Goal: Task Accomplishment & Management: Complete application form

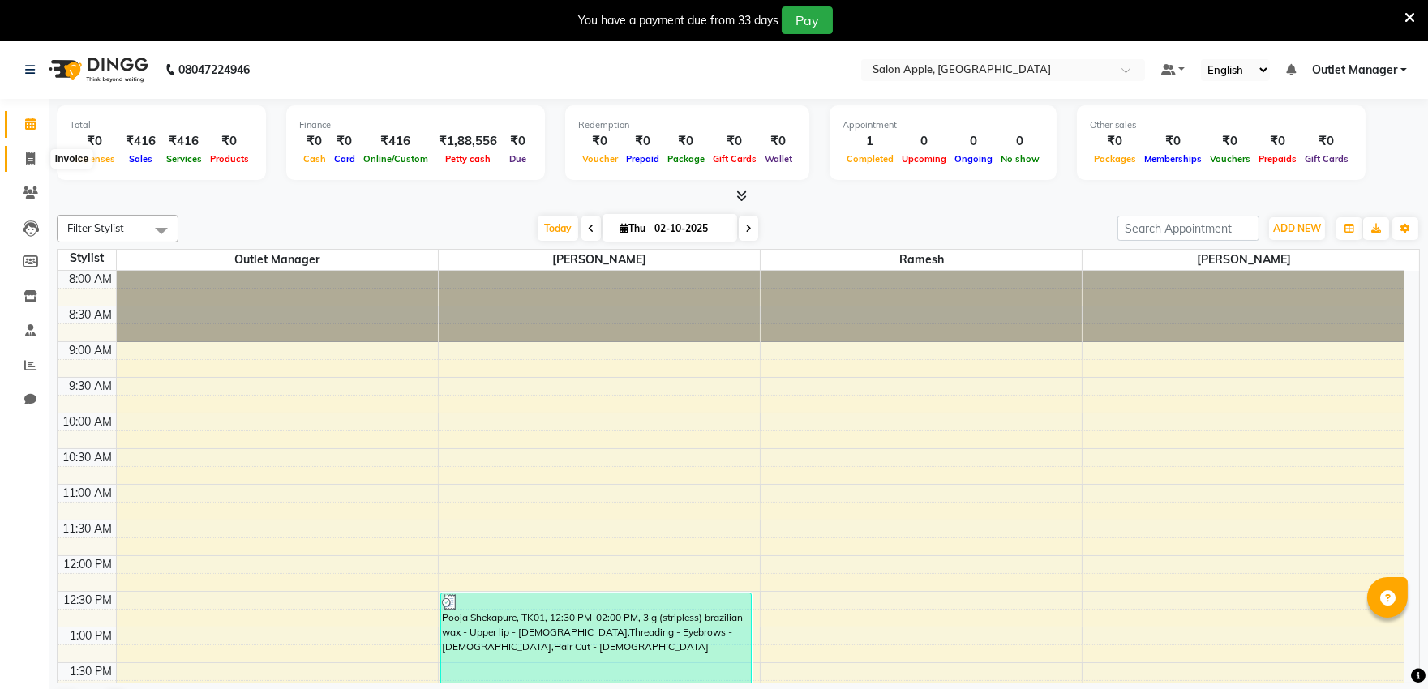
click at [33, 156] on icon at bounding box center [30, 158] width 9 height 12
select select "6774"
select select "service"
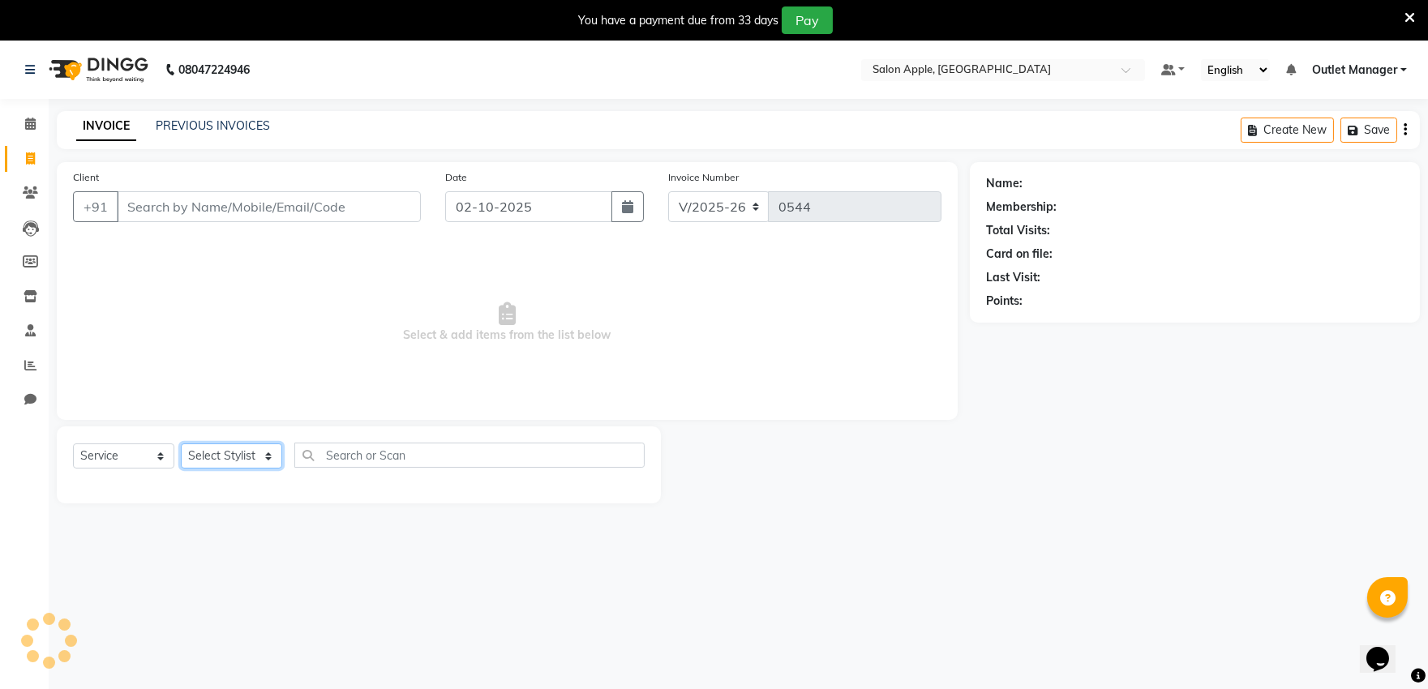
click at [268, 462] on select "Select Stylist" at bounding box center [231, 456] width 101 height 25
select select "57881"
click at [181, 444] on select "Select Stylist [PERSON_NAME] [PERSON_NAME] Outlet Manager [PERSON_NAME] Rani [P…" at bounding box center [232, 456] width 103 height 25
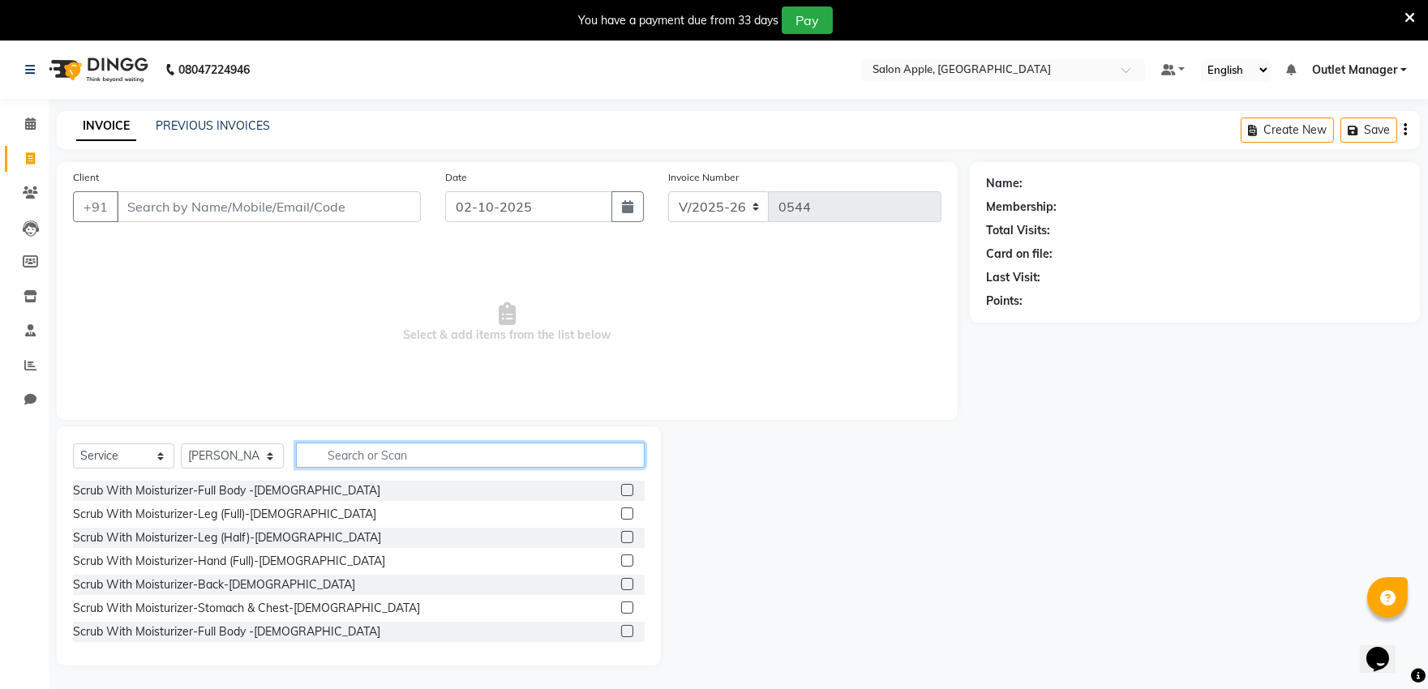
click at [378, 457] on input "text" at bounding box center [470, 455] width 349 height 25
type input "beauty"
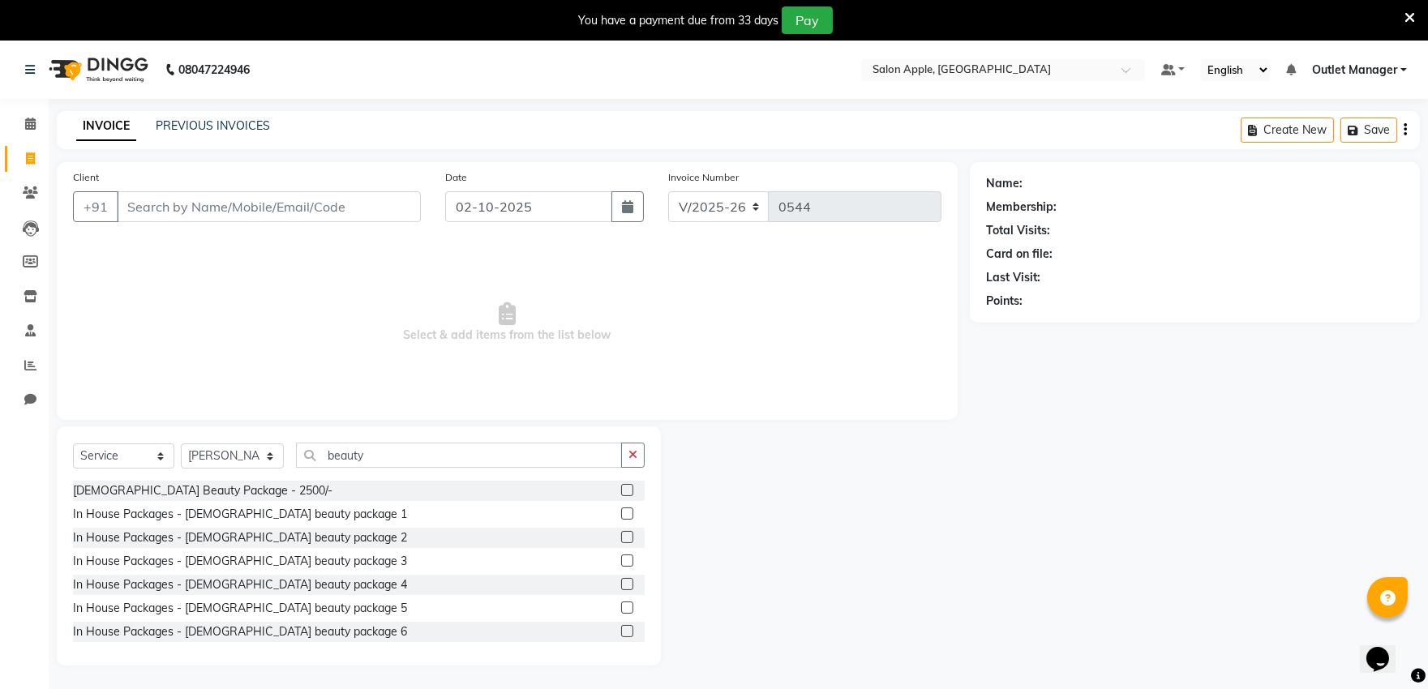
click at [621, 582] on label at bounding box center [627, 584] width 12 height 12
click at [621, 582] on input "checkbox" at bounding box center [626, 585] width 11 height 11
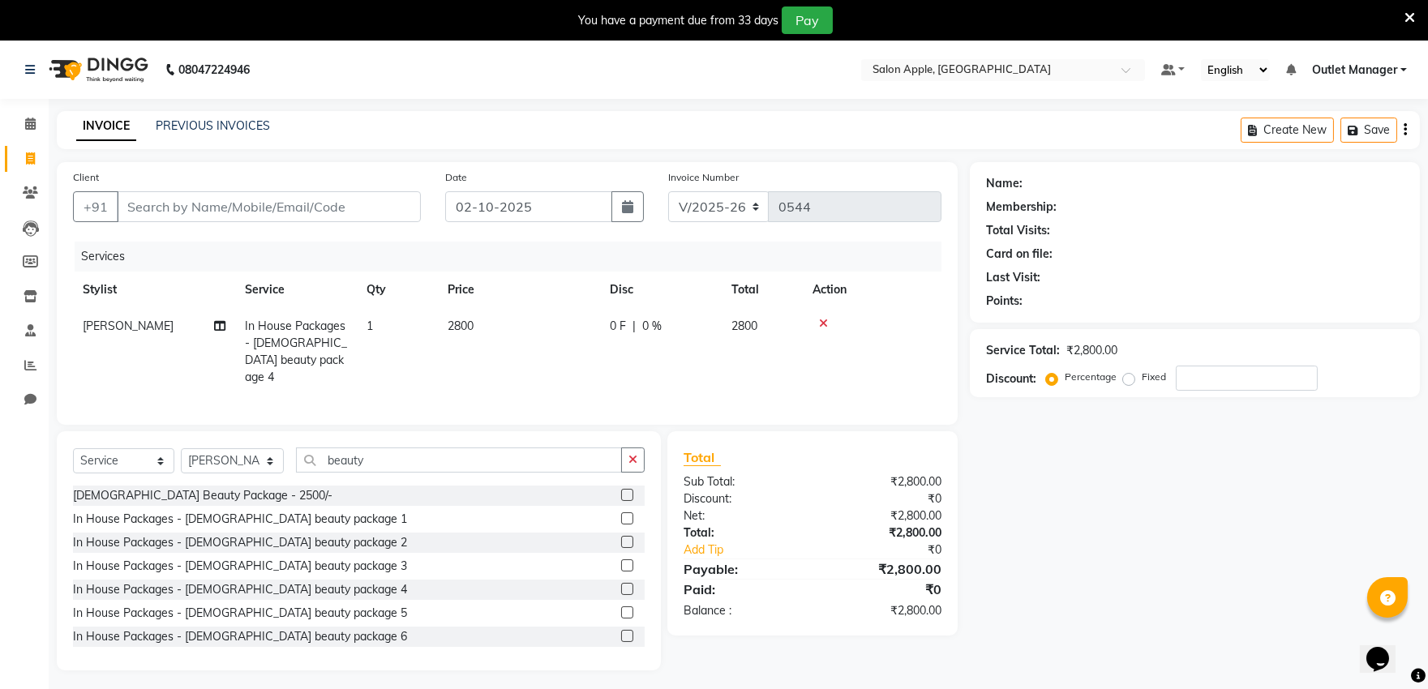
click at [621, 583] on label at bounding box center [627, 589] width 12 height 12
click at [621, 585] on input "checkbox" at bounding box center [626, 590] width 11 height 11
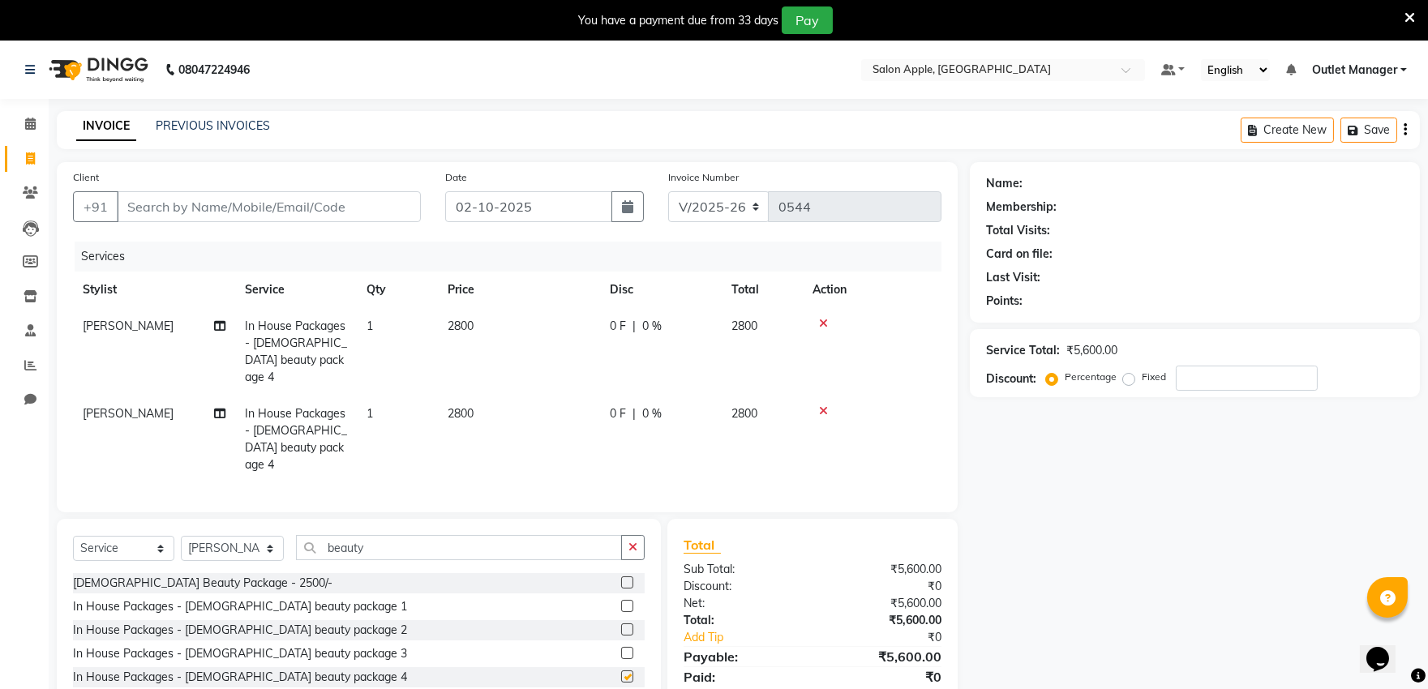
checkbox input "false"
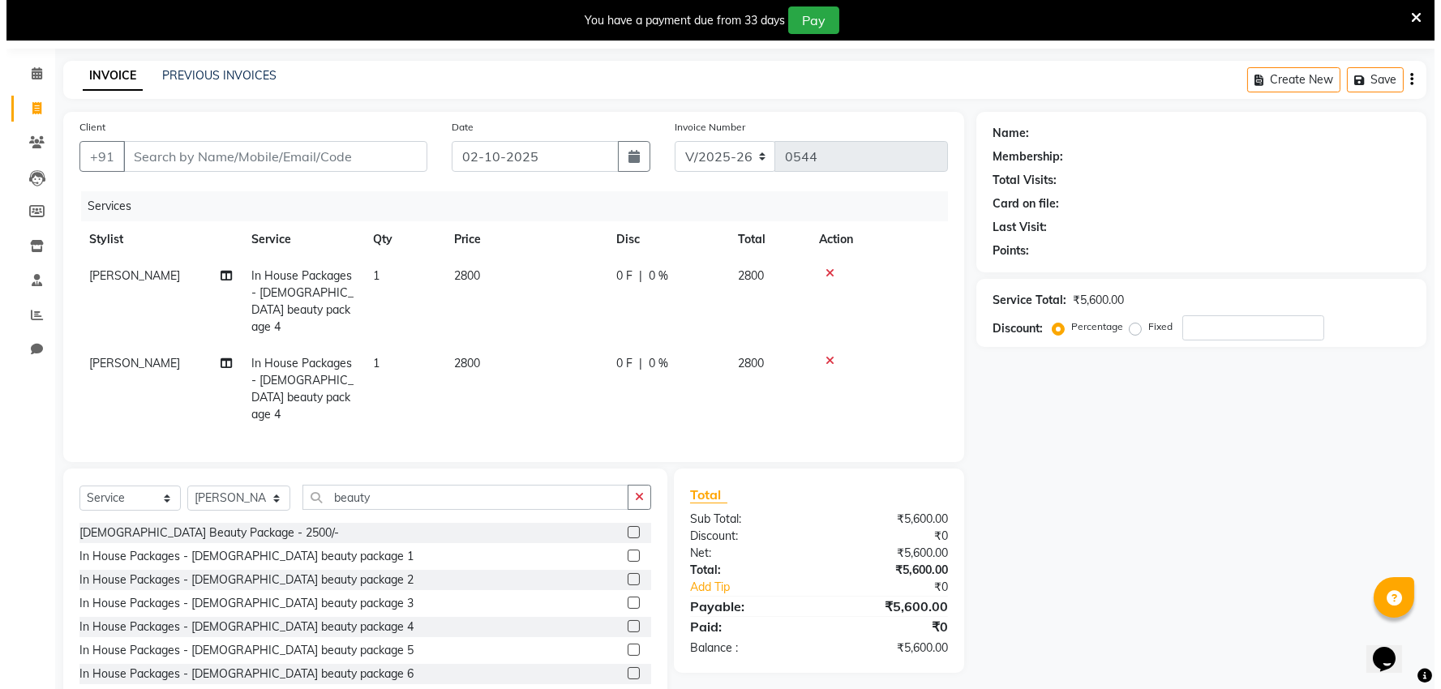
scroll to position [73, 0]
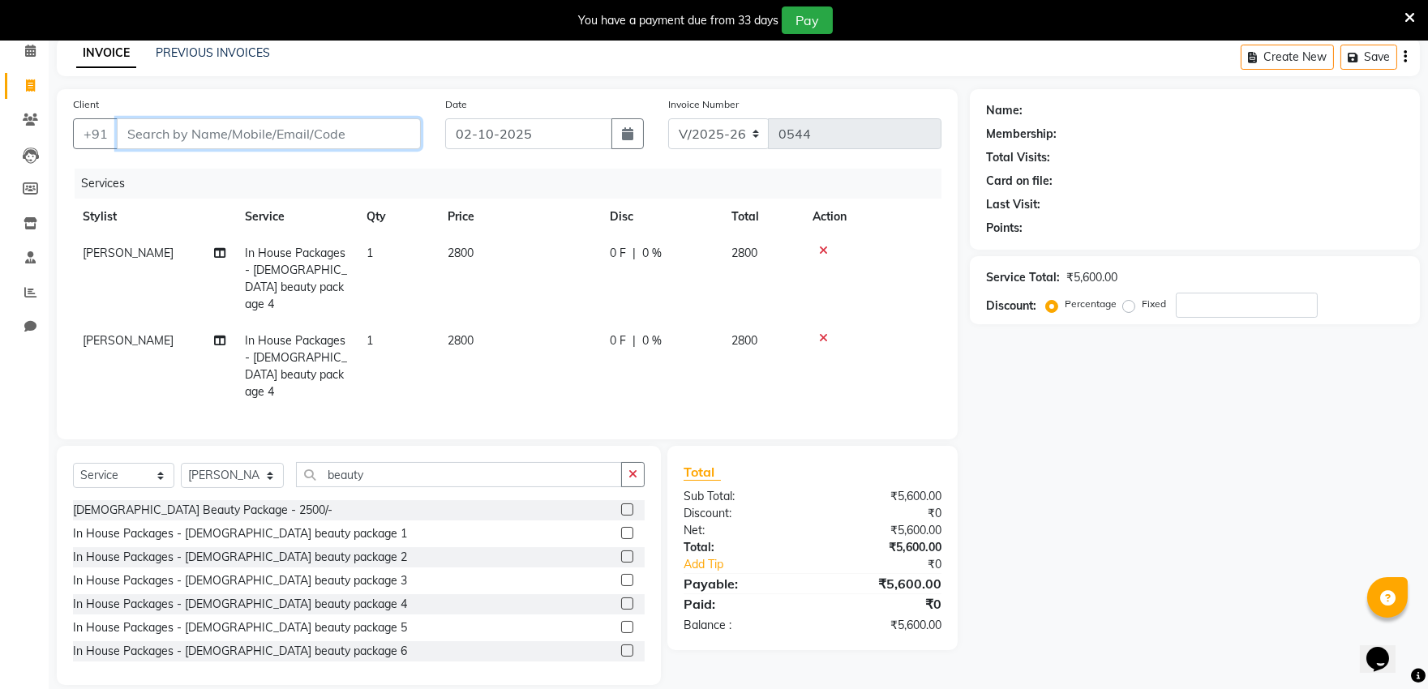
click at [225, 131] on input "Client" at bounding box center [269, 133] width 304 height 31
type input "9"
type input "0"
type input "9689597669"
click at [376, 124] on button "Add Client" at bounding box center [379, 133] width 84 height 31
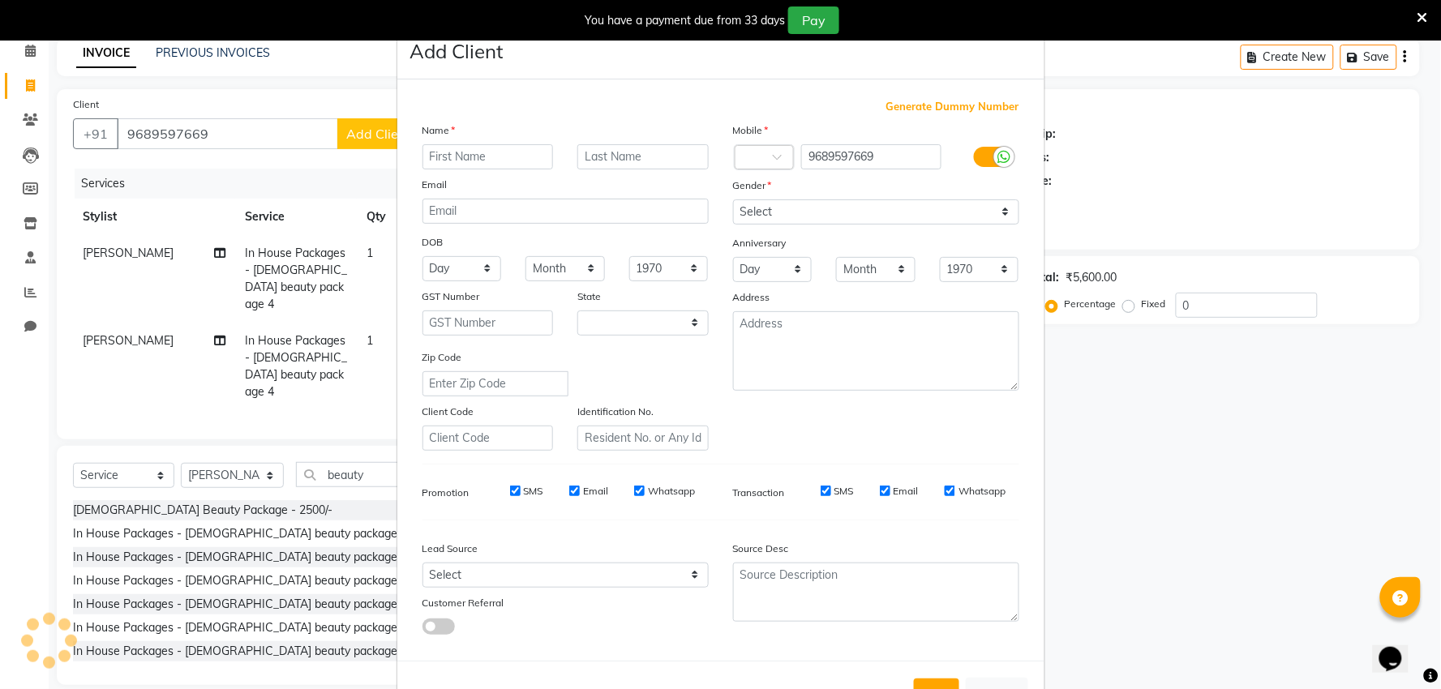
select select "22"
click at [456, 149] on input "text" at bounding box center [488, 156] width 131 height 25
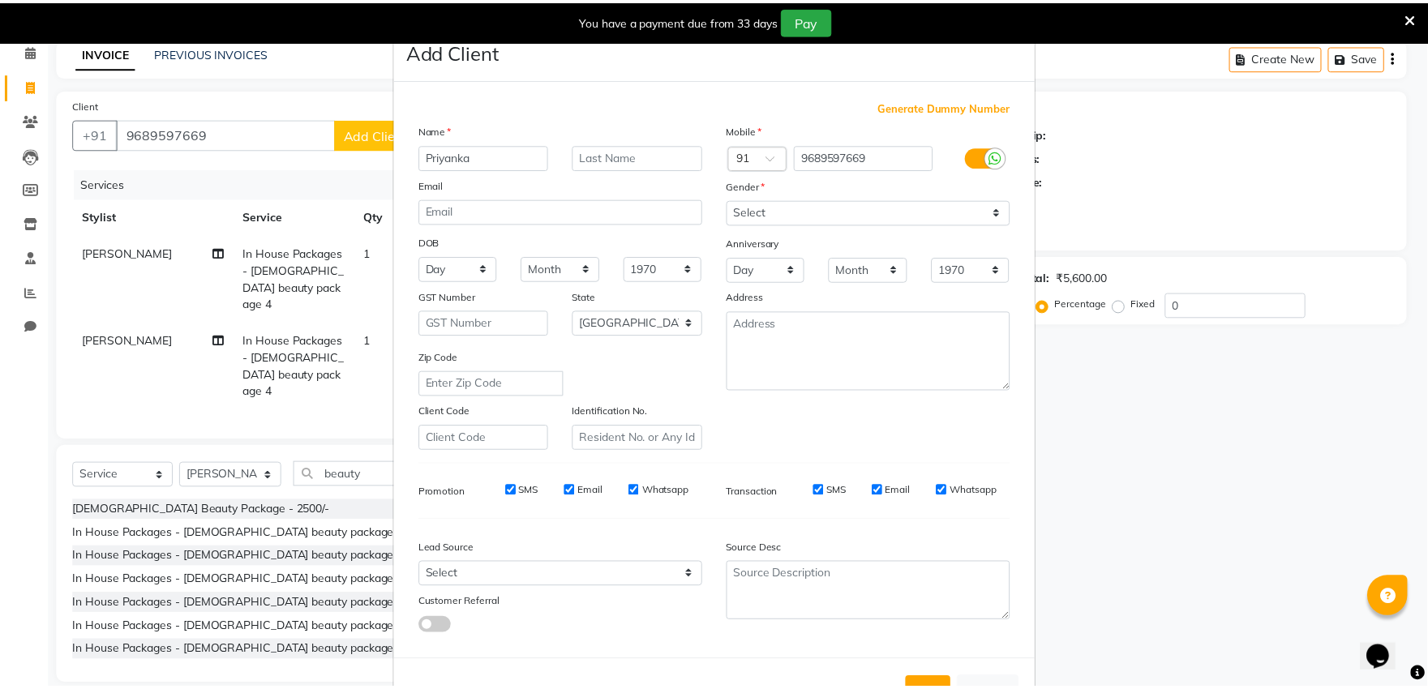
scroll to position [60, 0]
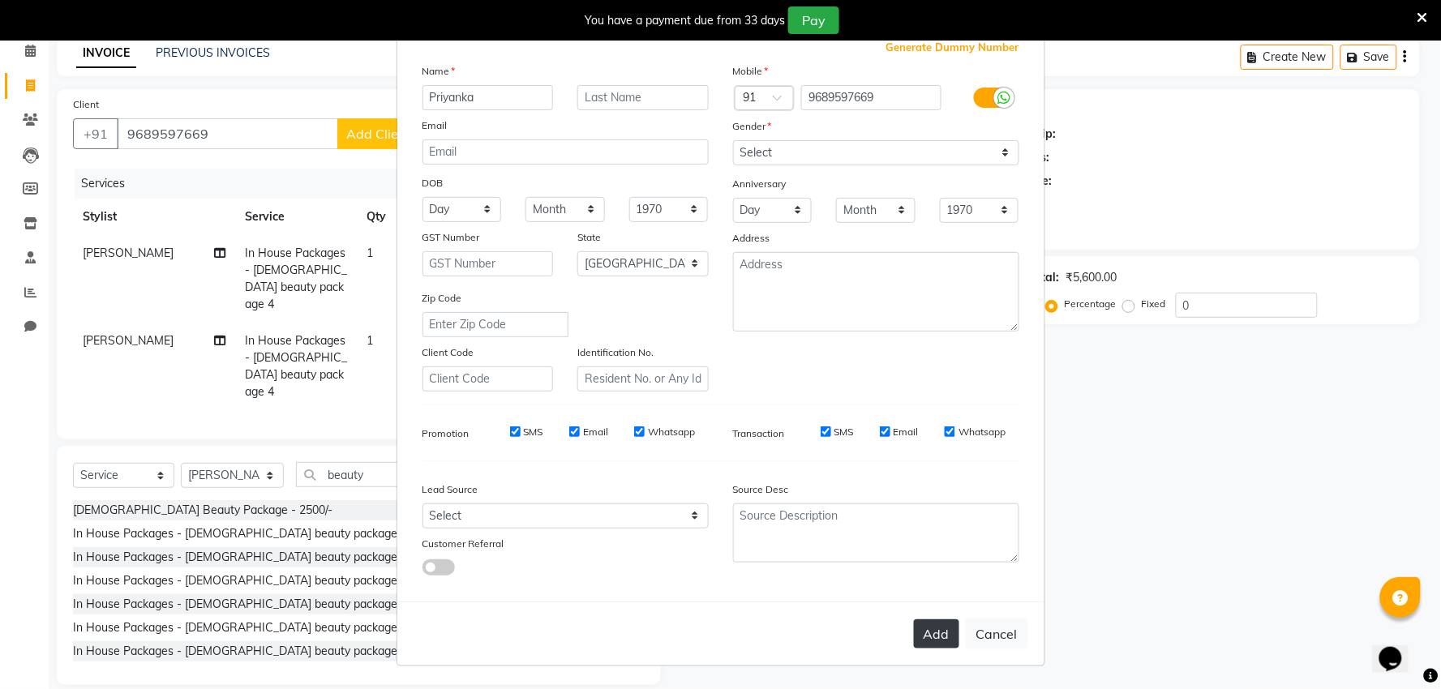
type input "Priyanka"
click at [950, 630] on button "Add" at bounding box center [936, 634] width 45 height 29
click at [928, 629] on button "Add" at bounding box center [936, 634] width 45 height 29
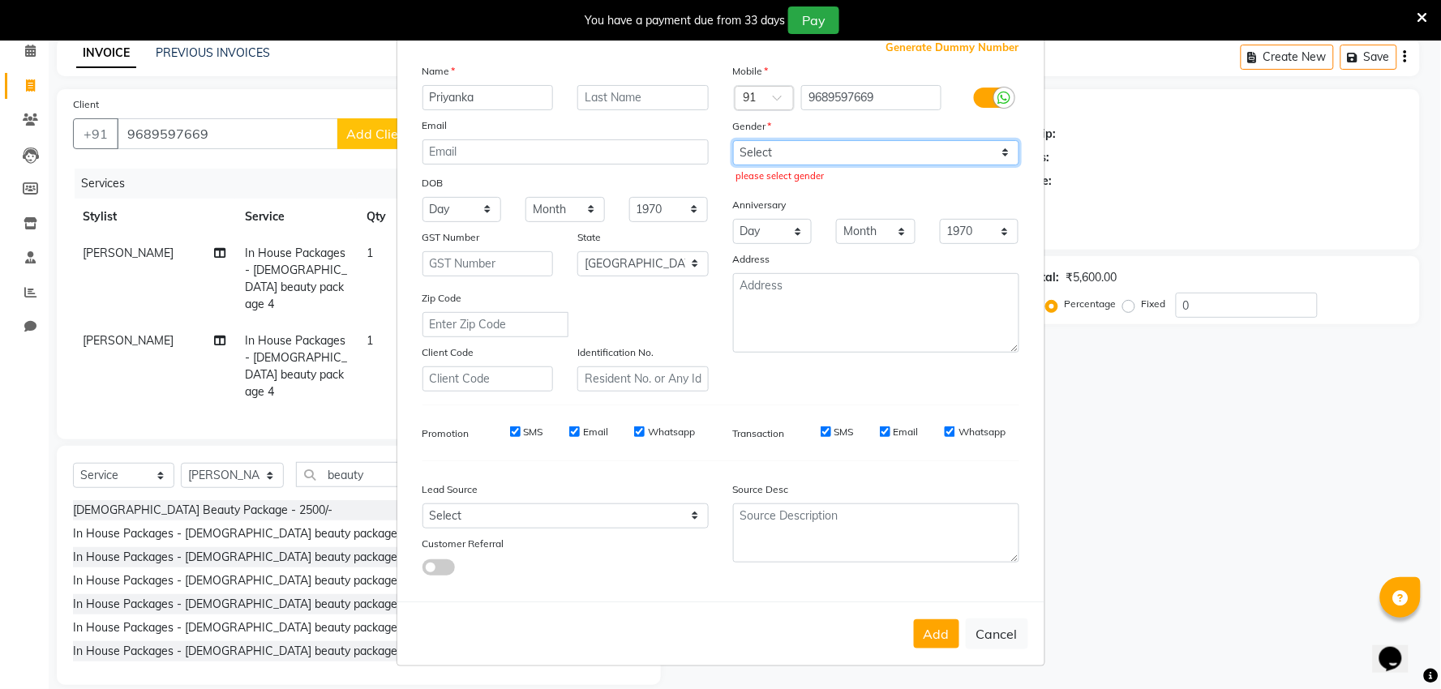
click at [767, 142] on select "Select [DEMOGRAPHIC_DATA] [DEMOGRAPHIC_DATA] Other Prefer Not To Say" at bounding box center [876, 152] width 286 height 25
select select "[DEMOGRAPHIC_DATA]"
click at [733, 140] on select "Select [DEMOGRAPHIC_DATA] [DEMOGRAPHIC_DATA] Other Prefer Not To Say" at bounding box center [876, 152] width 286 height 25
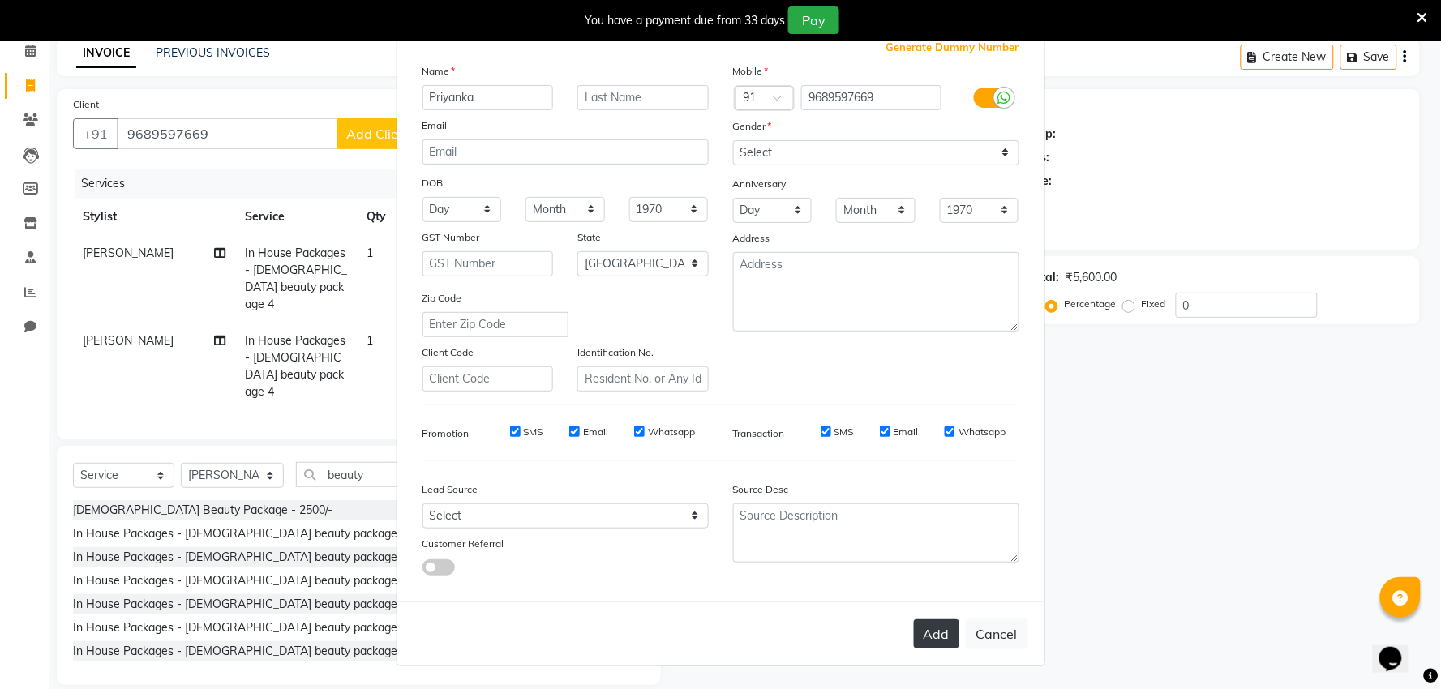
click at [922, 637] on button "Add" at bounding box center [936, 634] width 45 height 29
select select
select select "null"
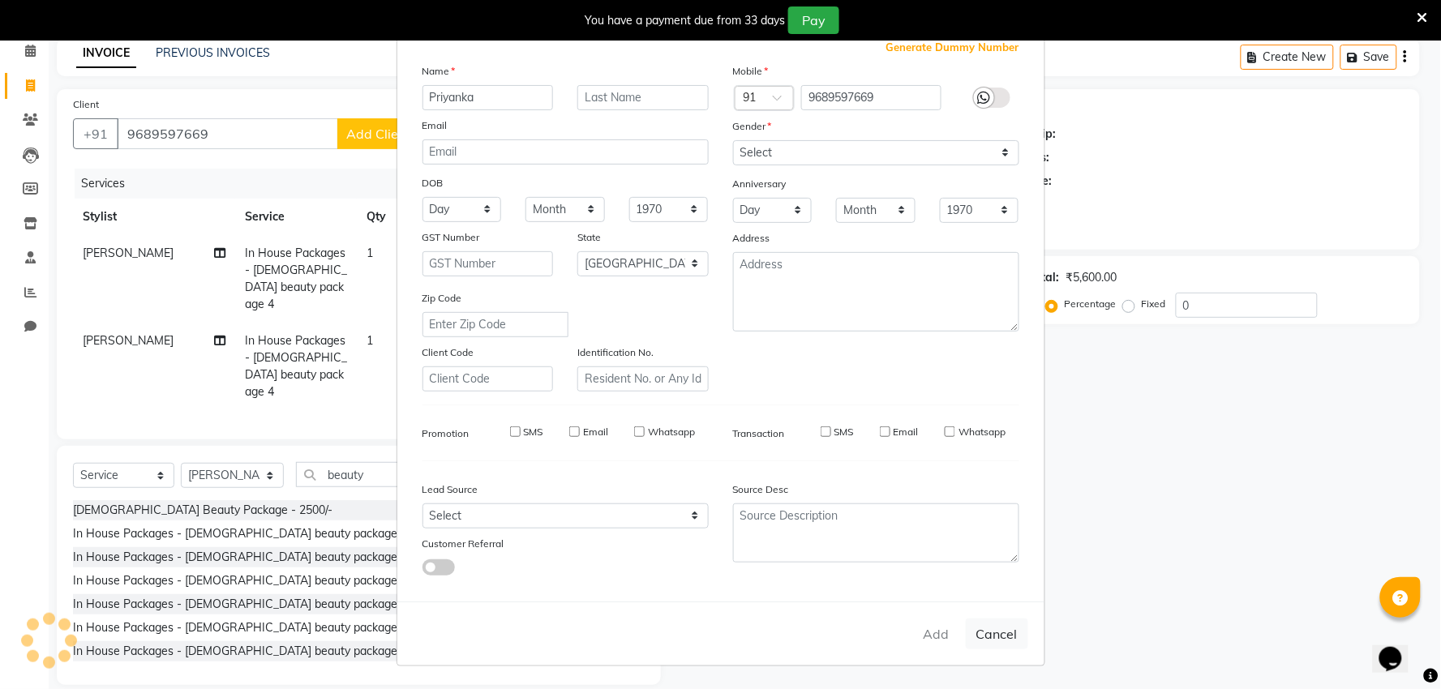
select select
checkbox input "false"
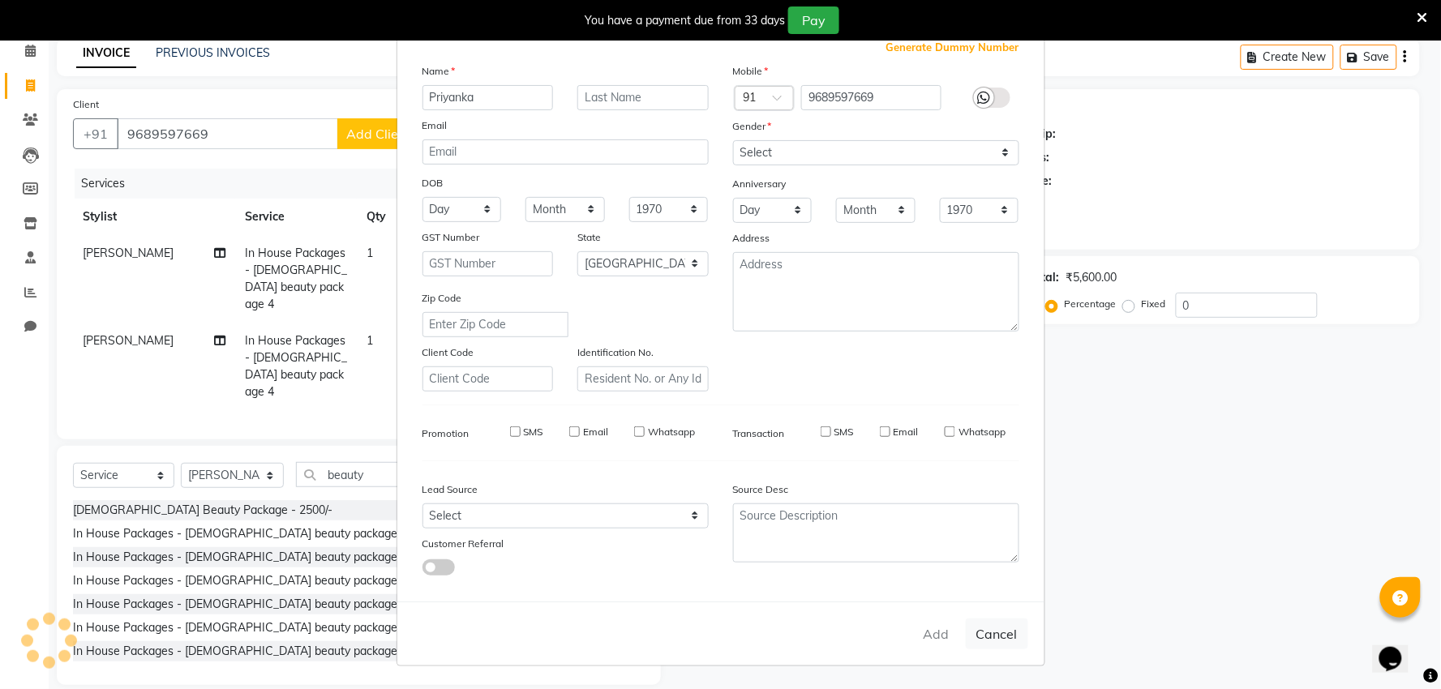
checkbox input "false"
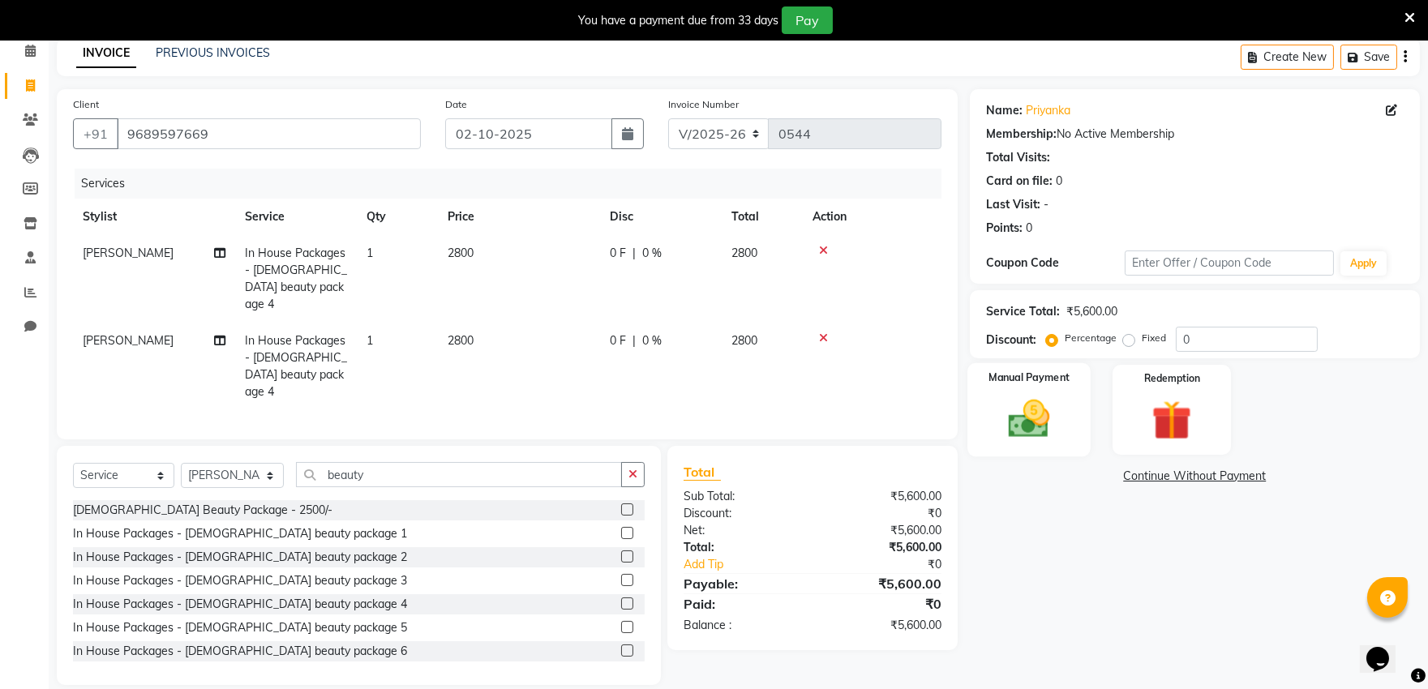
click at [1023, 430] on img at bounding box center [1028, 419] width 67 height 48
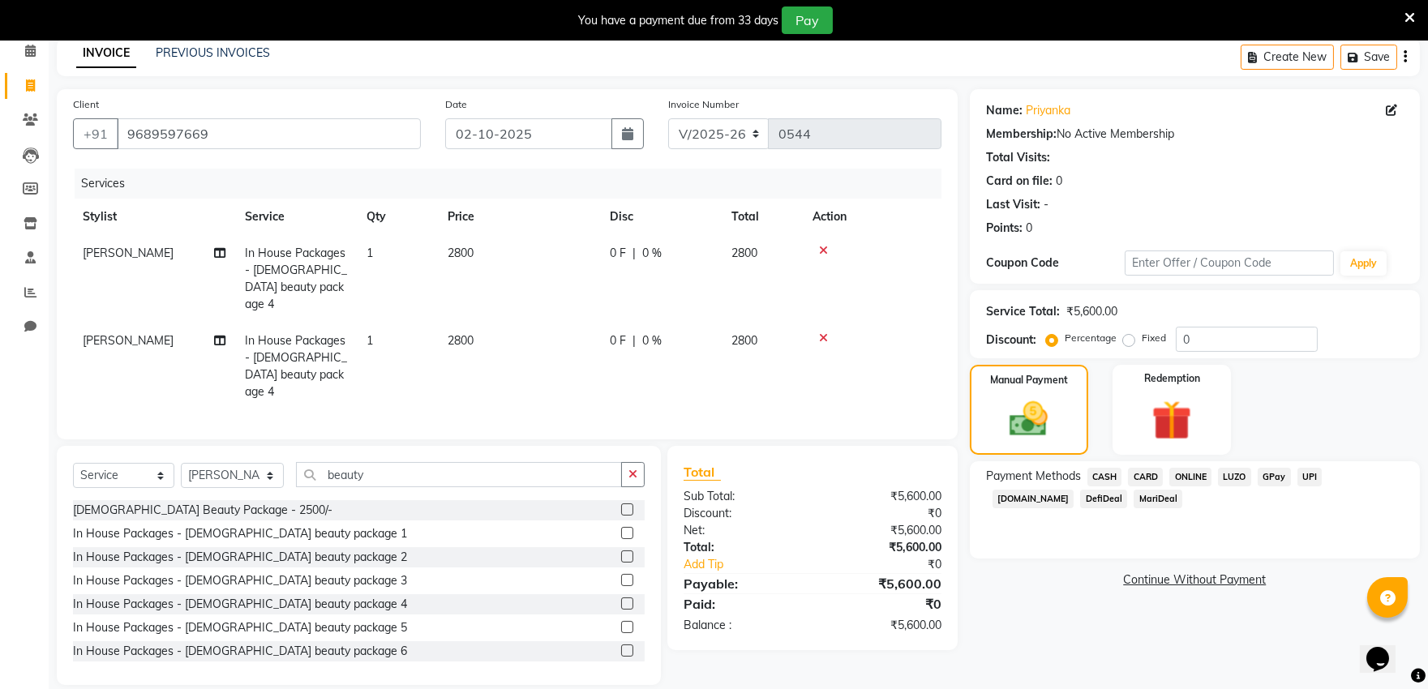
click at [1194, 474] on span "ONLINE" at bounding box center [1191, 477] width 42 height 19
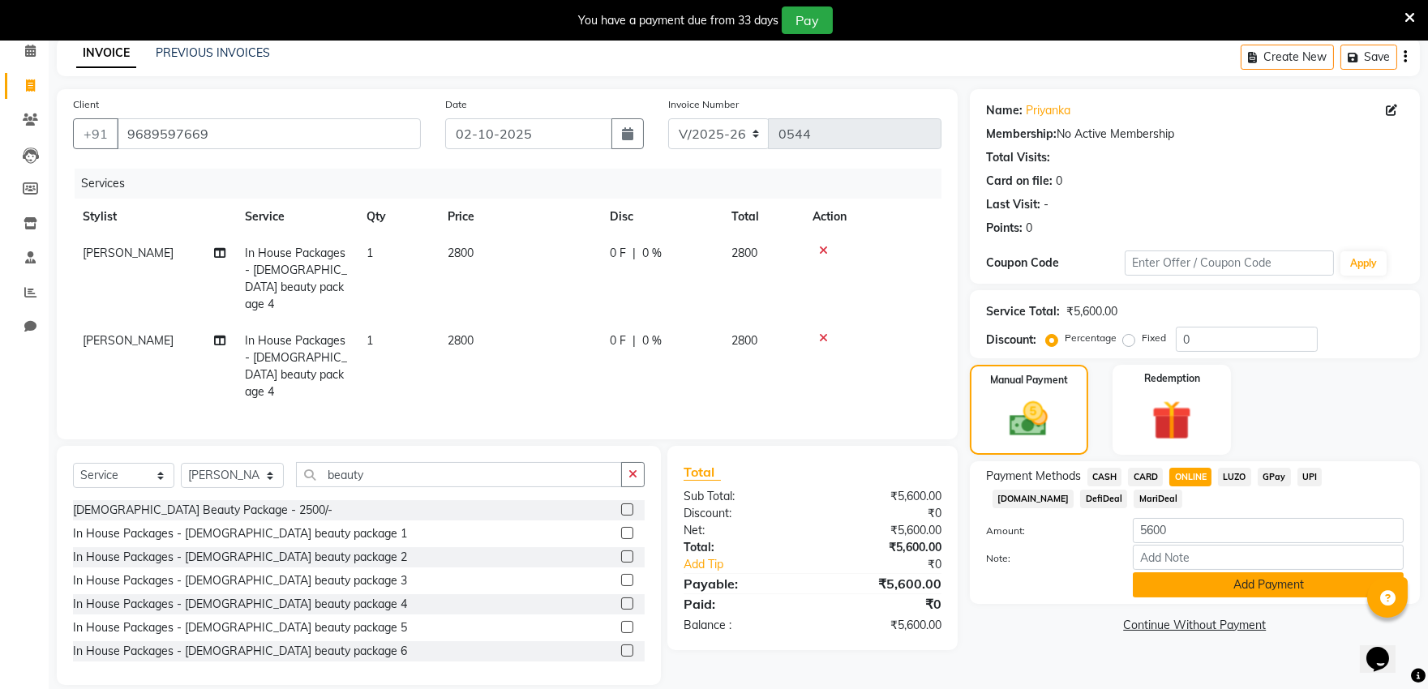
click at [1203, 586] on button "Add Payment" at bounding box center [1268, 585] width 271 height 25
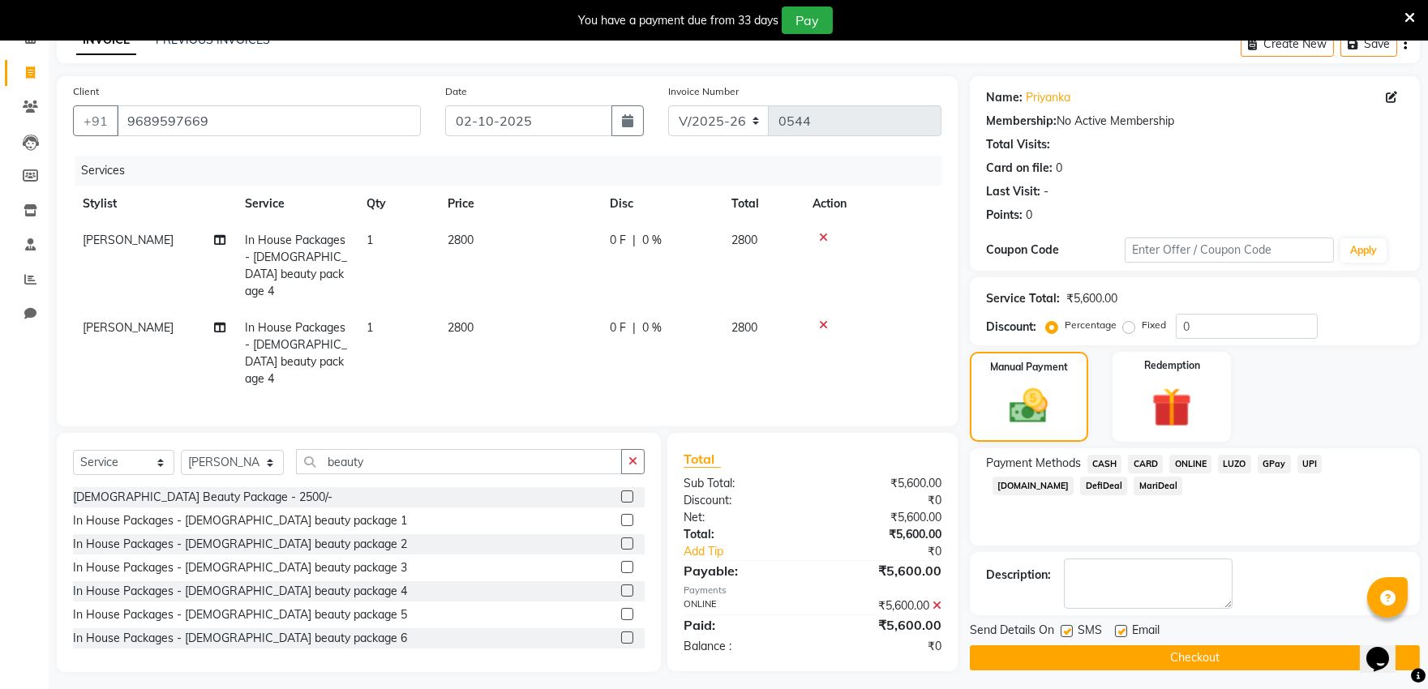
scroll to position [92, 0]
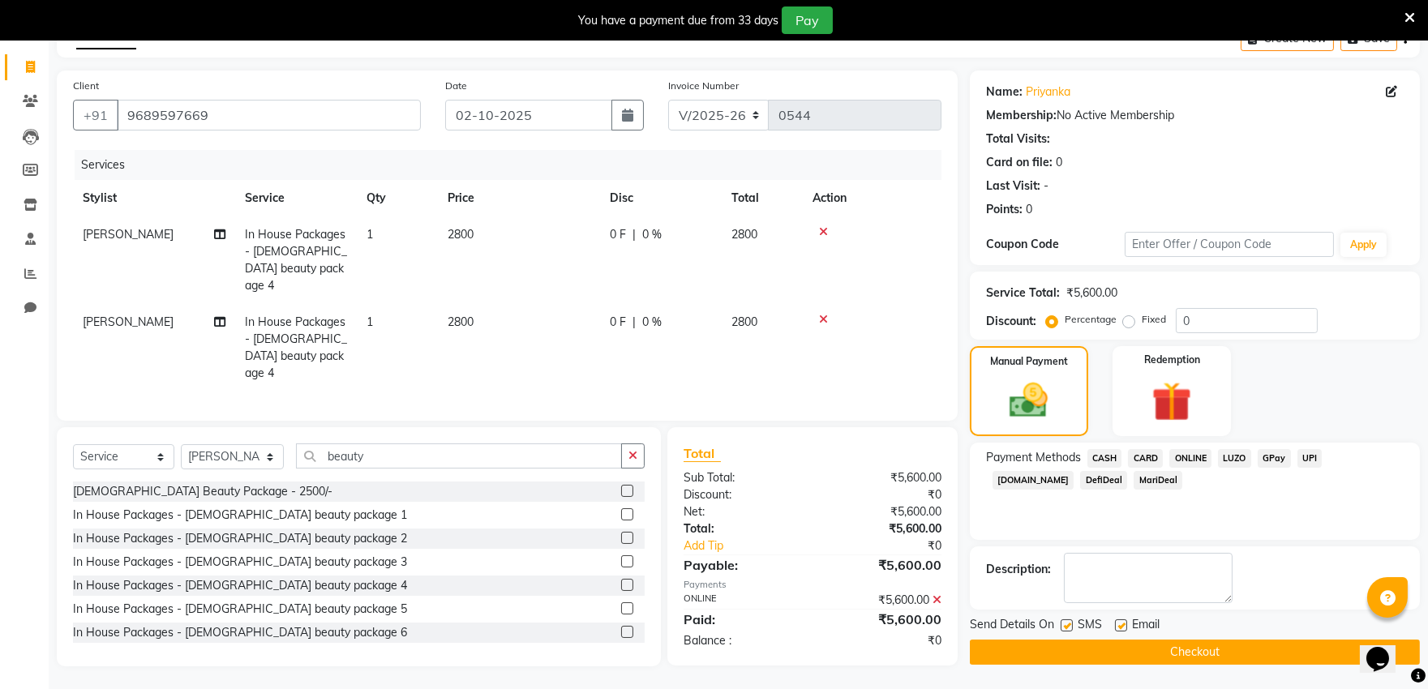
click at [1221, 650] on button "Checkout" at bounding box center [1195, 652] width 450 height 25
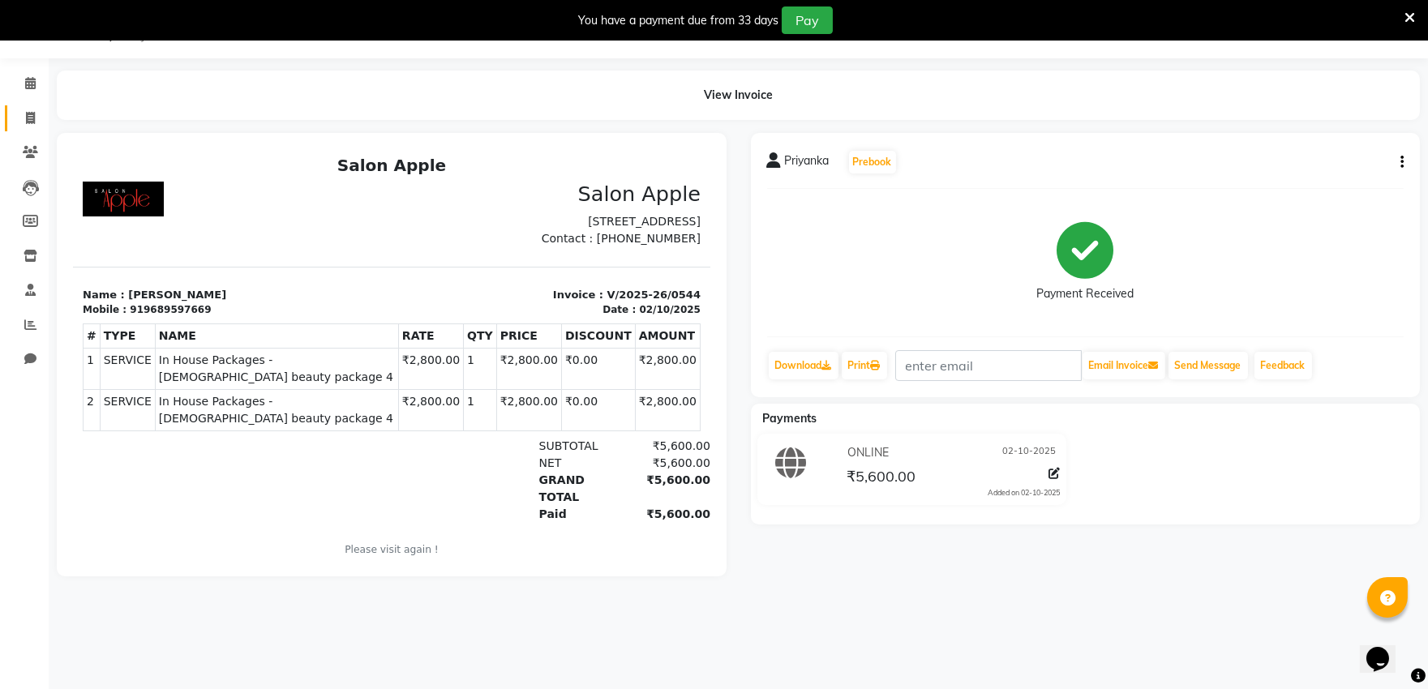
click at [20, 106] on link "Invoice" at bounding box center [24, 118] width 39 height 27
select select "service"
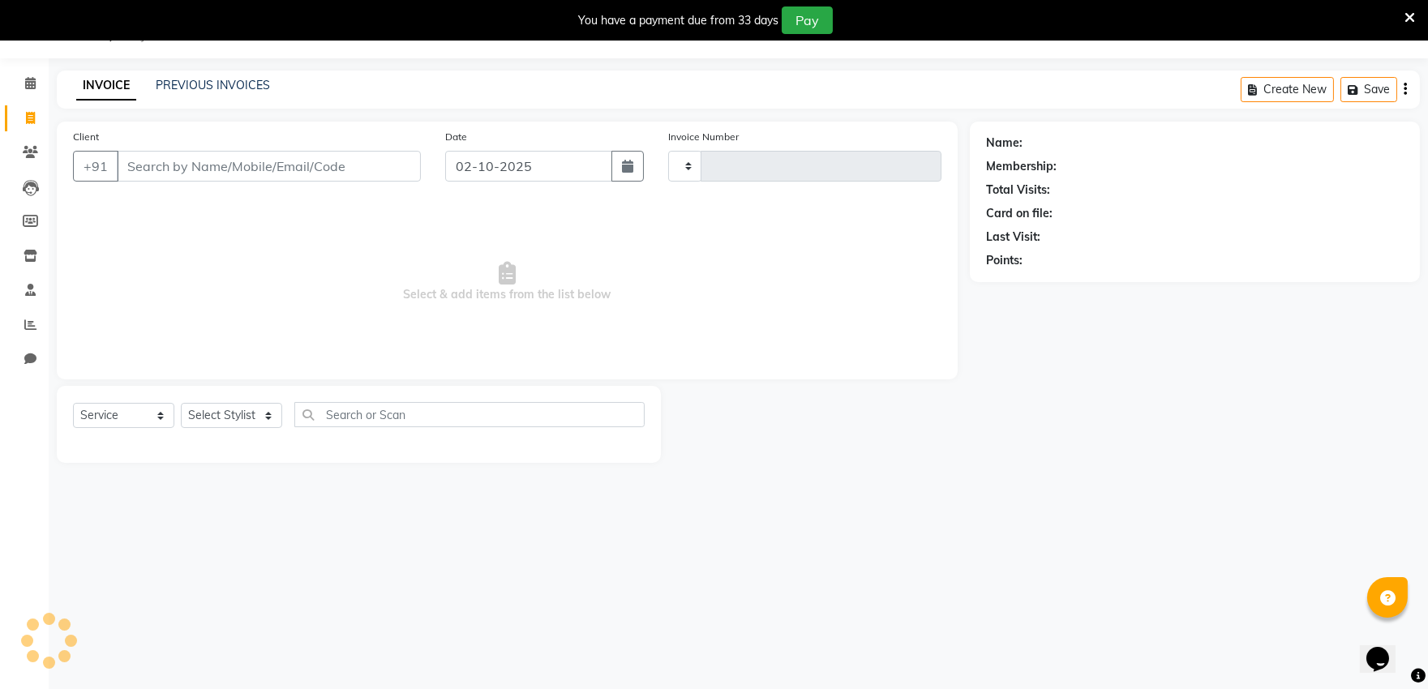
type input "0545"
select select "6774"
click at [201, 84] on link "PREVIOUS INVOICES" at bounding box center [213, 85] width 114 height 15
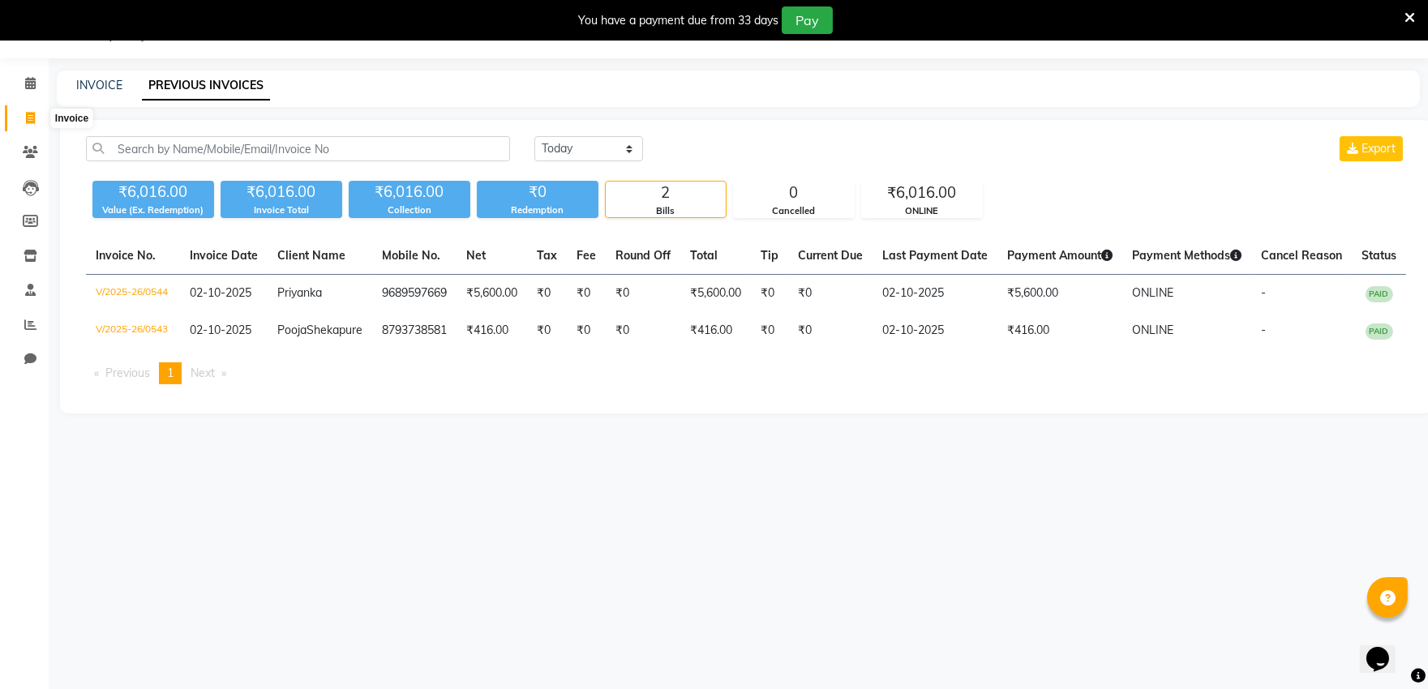
click at [36, 118] on span at bounding box center [30, 118] width 28 height 19
select select "service"
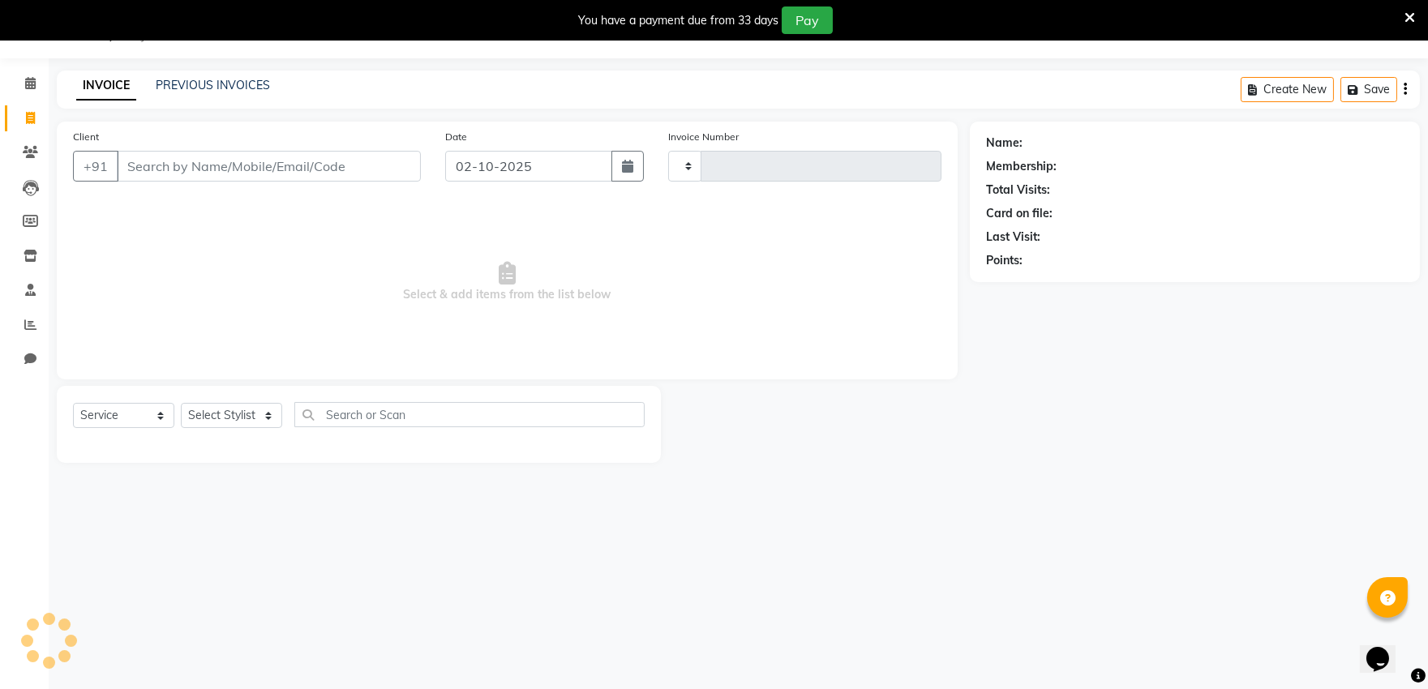
type input "0545"
select select "6774"
click at [203, 82] on link "PREVIOUS INVOICES" at bounding box center [213, 85] width 114 height 15
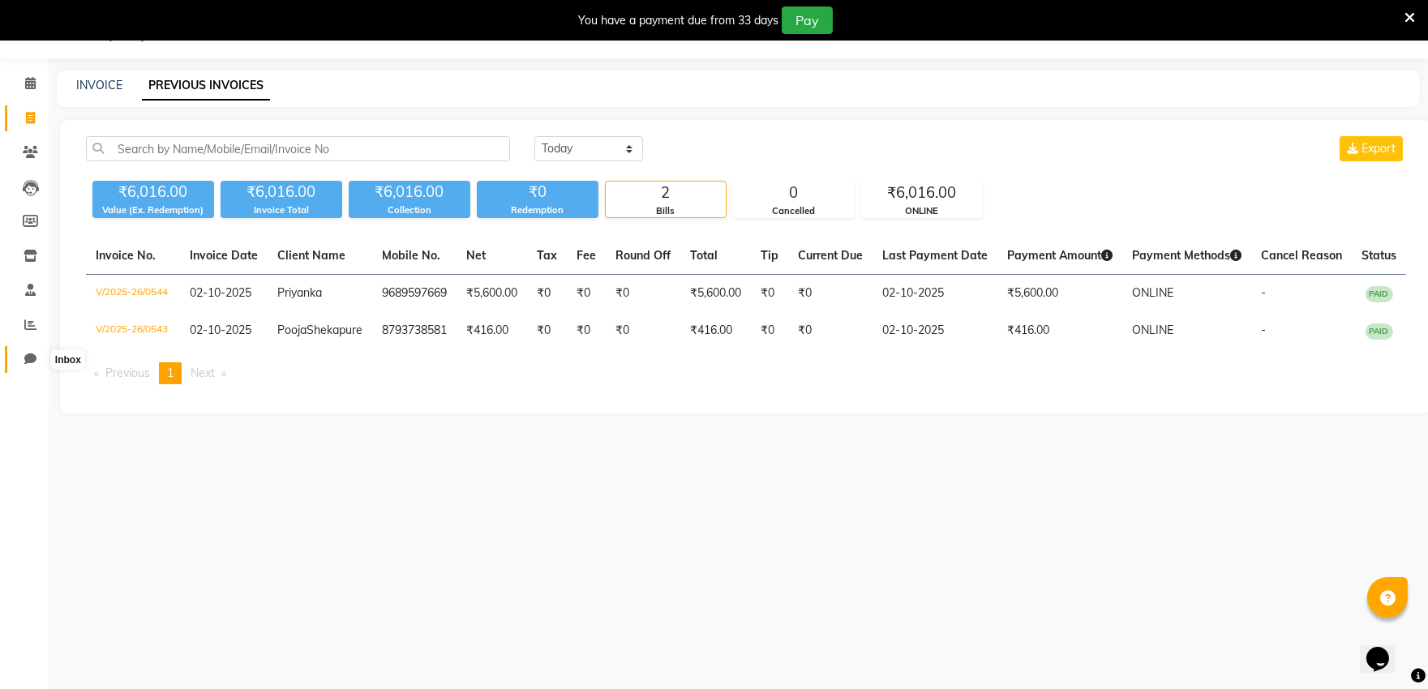
click at [35, 354] on icon at bounding box center [30, 359] width 12 height 12
select select "100"
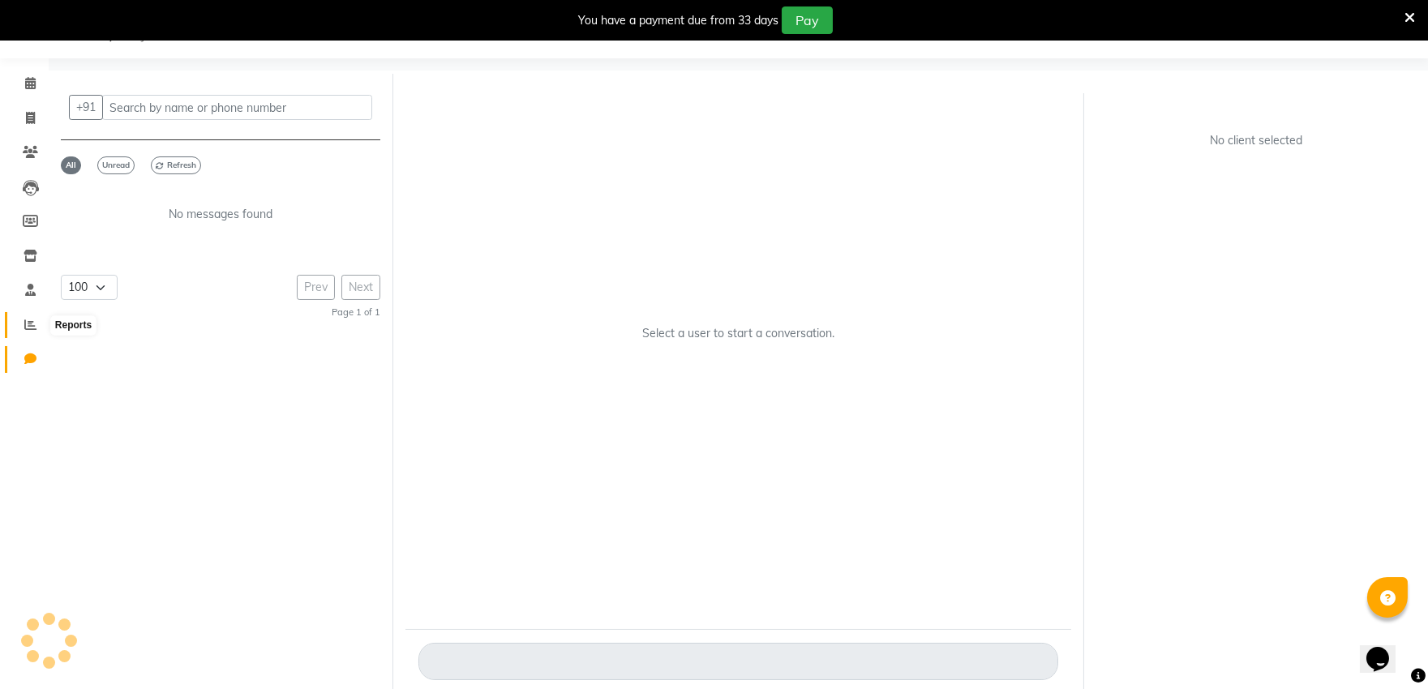
click at [22, 320] on span at bounding box center [30, 325] width 28 height 19
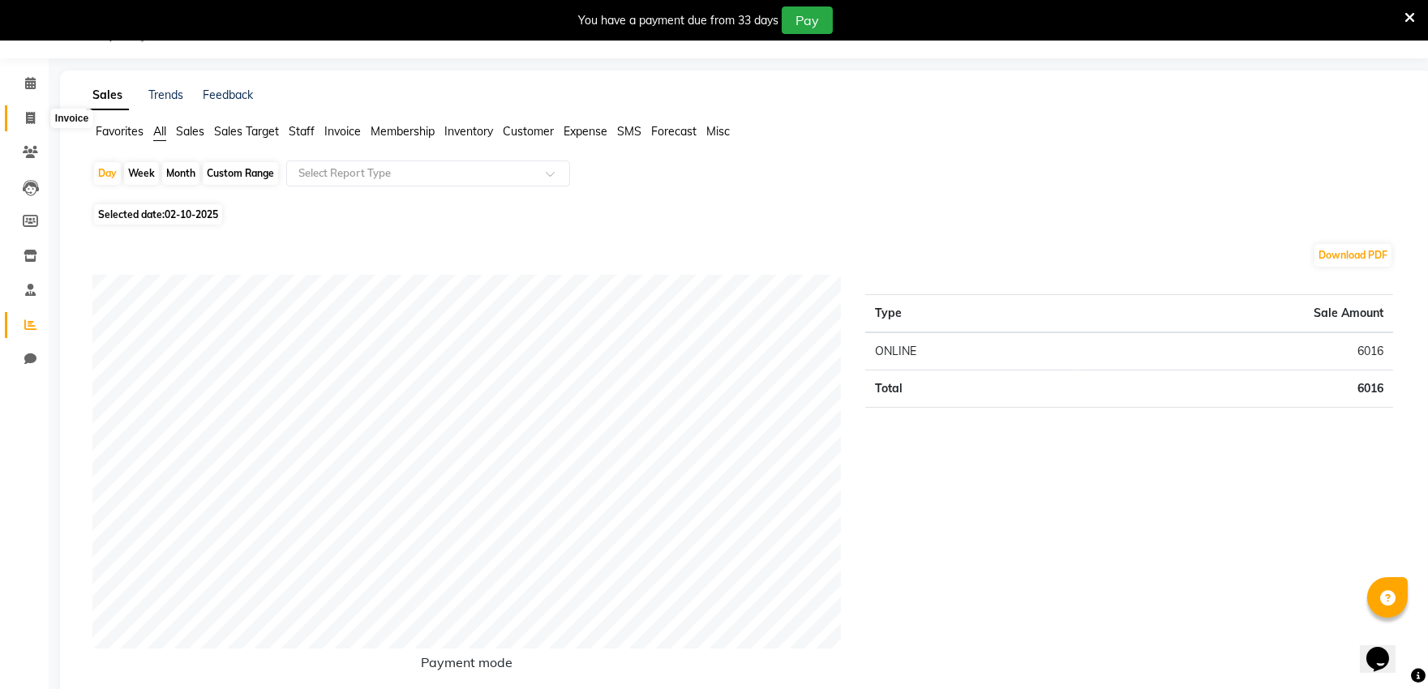
click at [28, 112] on icon at bounding box center [30, 118] width 9 height 12
select select "6774"
select select "service"
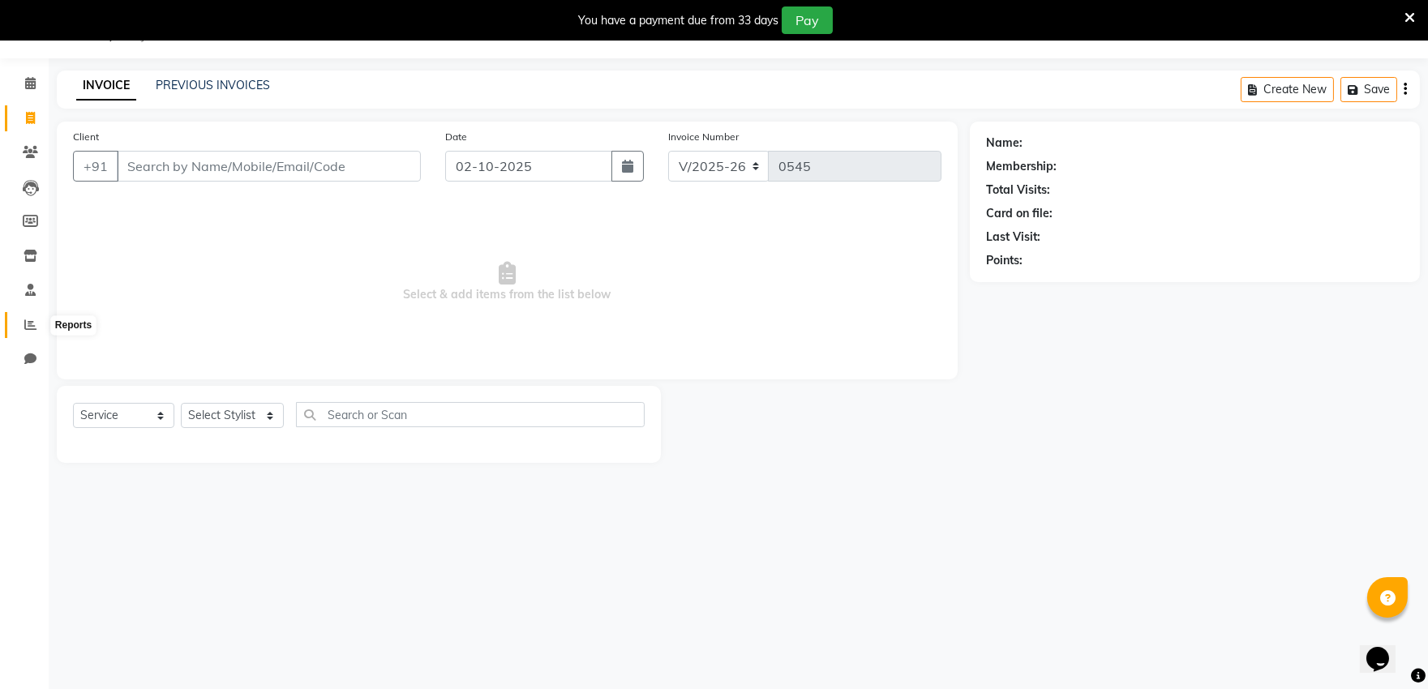
click at [19, 326] on span at bounding box center [30, 325] width 28 height 19
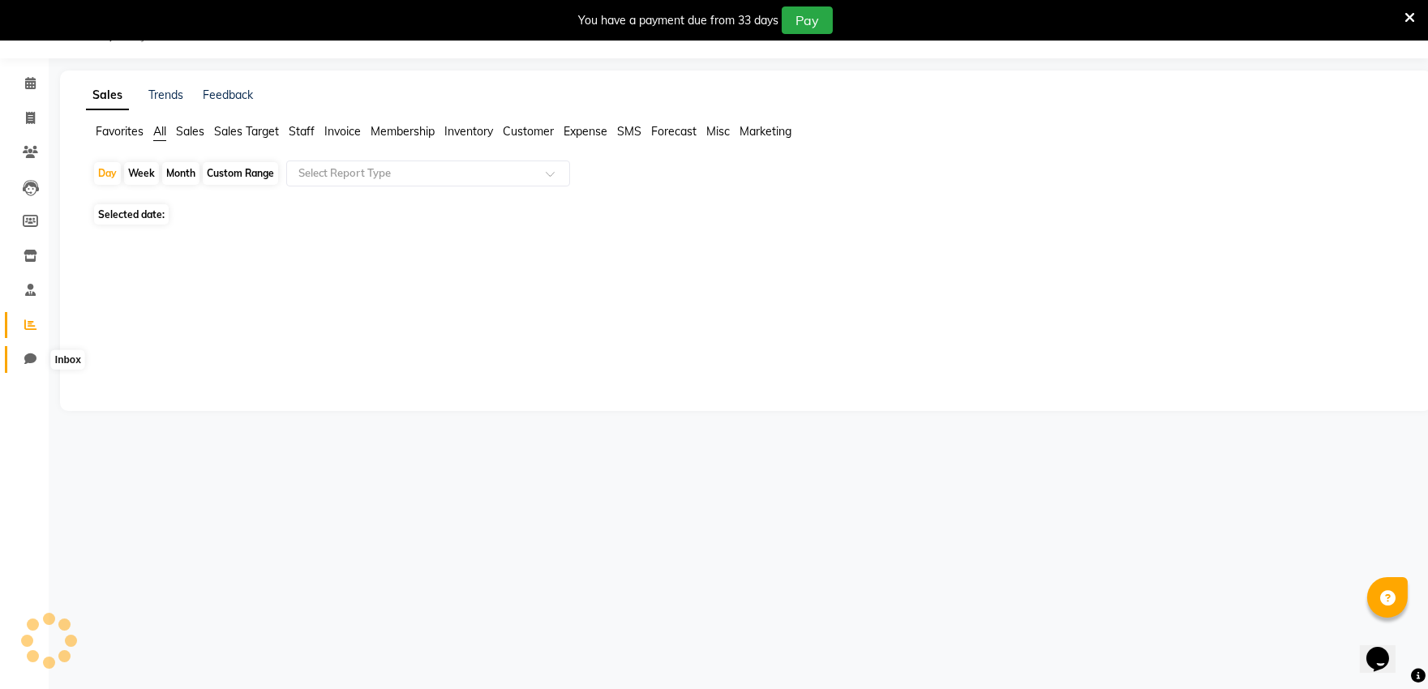
click at [36, 362] on span at bounding box center [30, 359] width 28 height 19
select select "100"
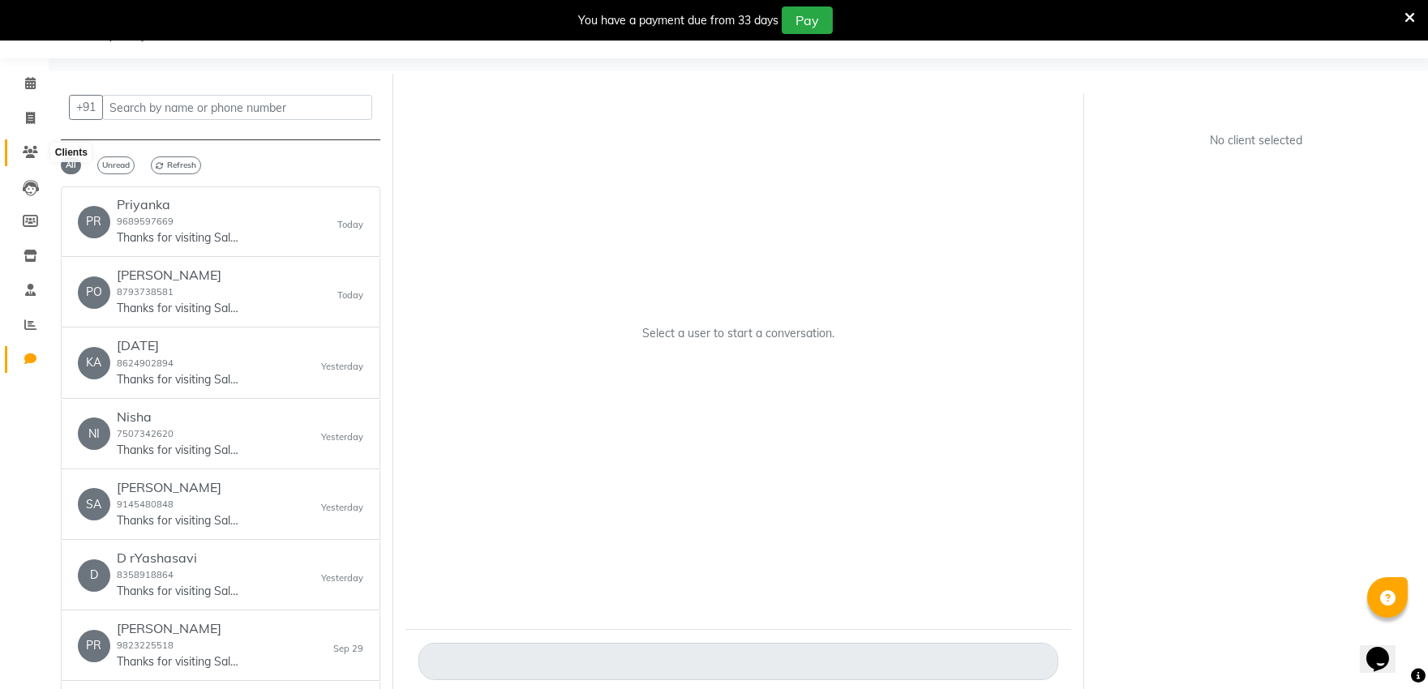
click at [29, 148] on icon at bounding box center [30, 152] width 15 height 12
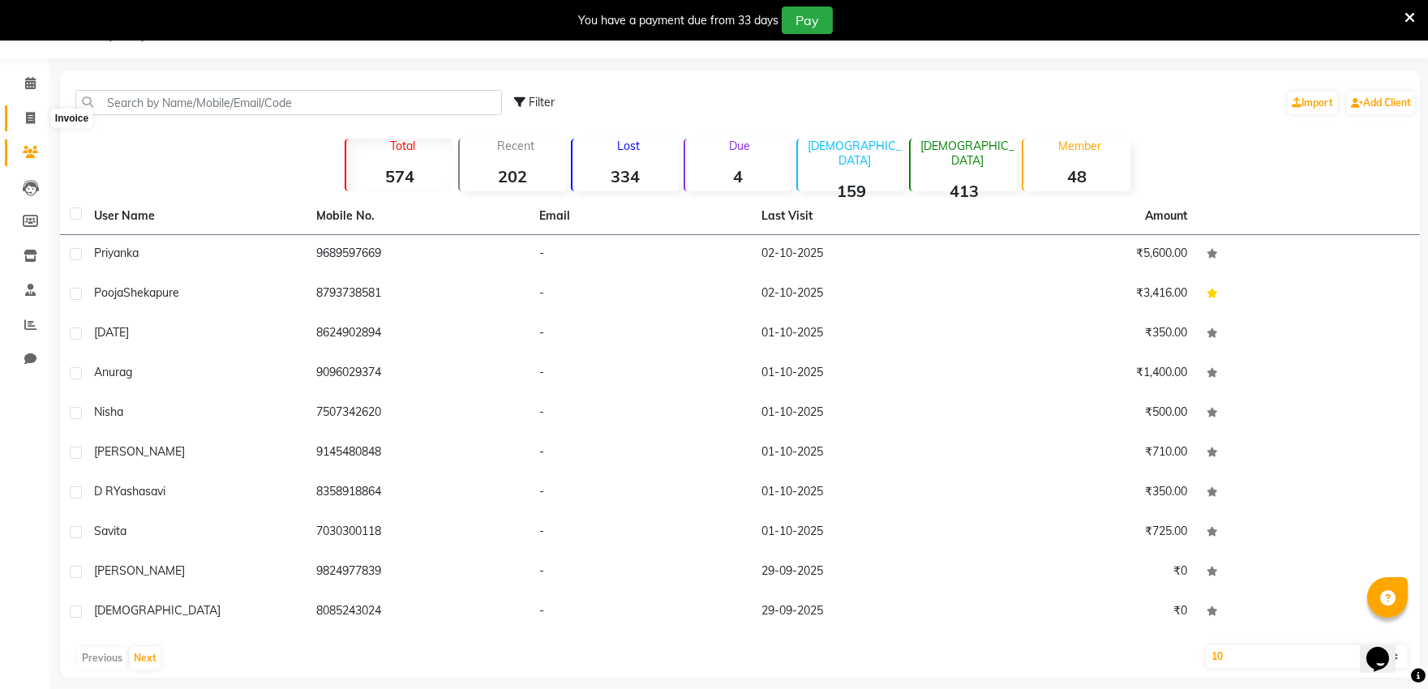
click at [27, 118] on icon at bounding box center [30, 118] width 9 height 12
select select "service"
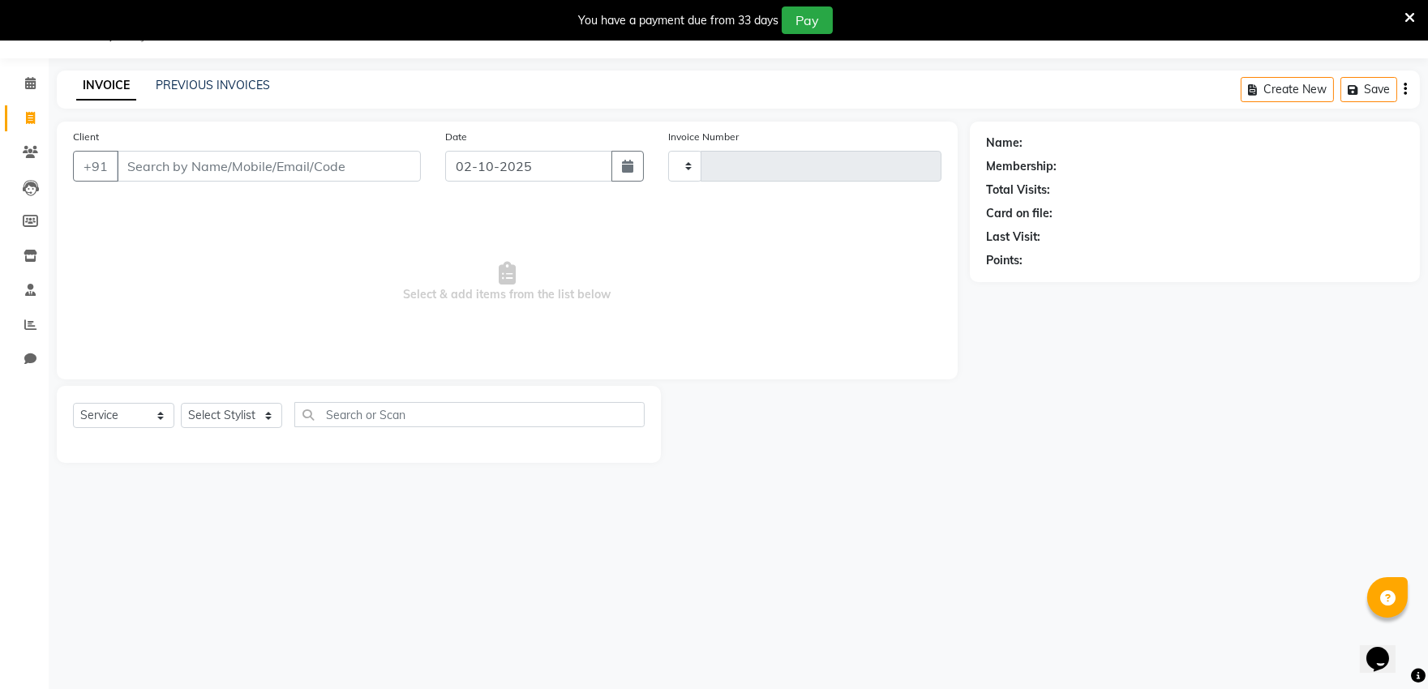
type input "0545"
select select "6774"
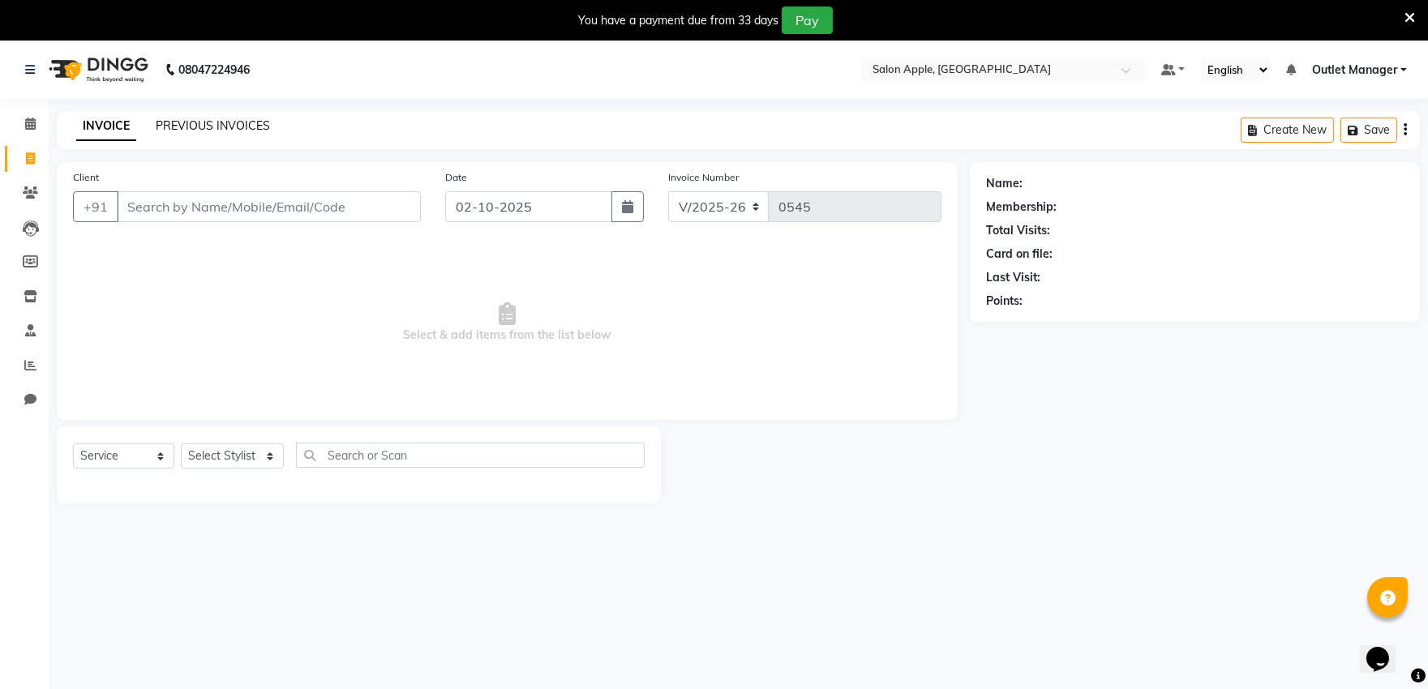
click at [220, 128] on link "PREVIOUS INVOICES" at bounding box center [213, 125] width 114 height 15
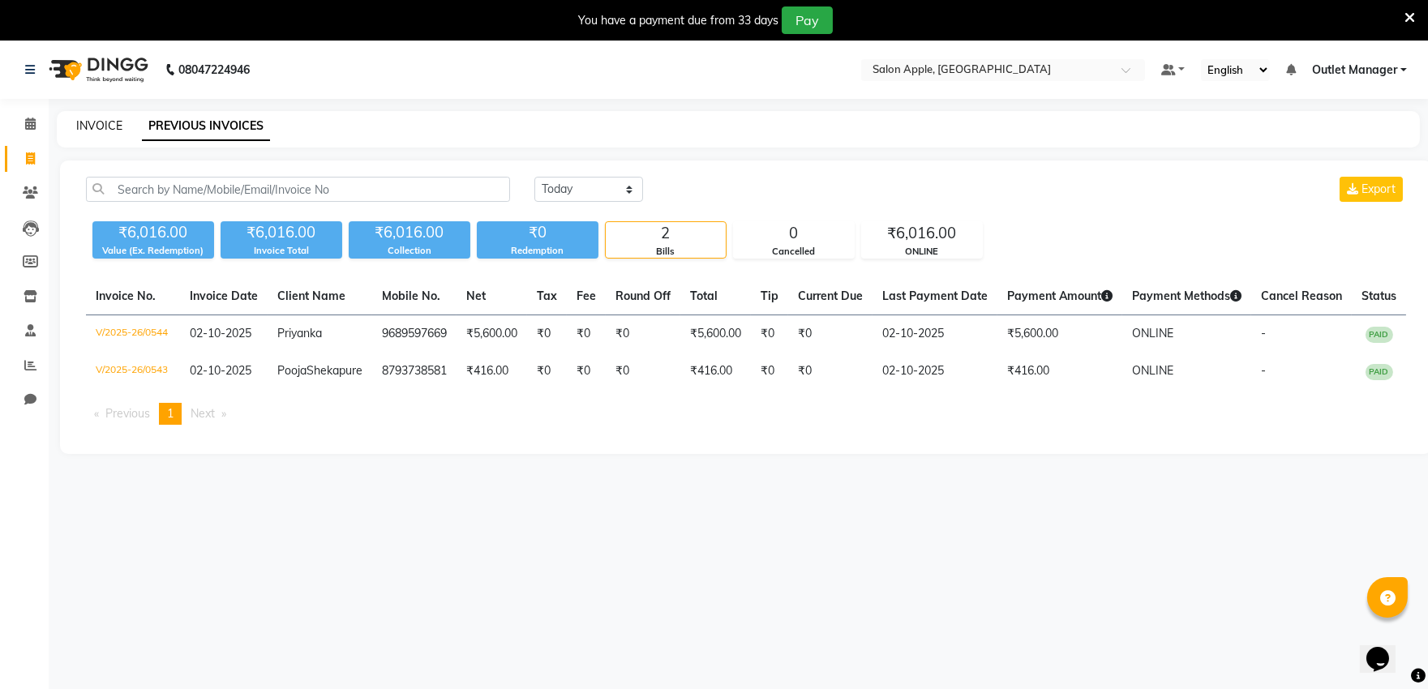
click at [103, 128] on link "INVOICE" at bounding box center [99, 125] width 46 height 15
select select "service"
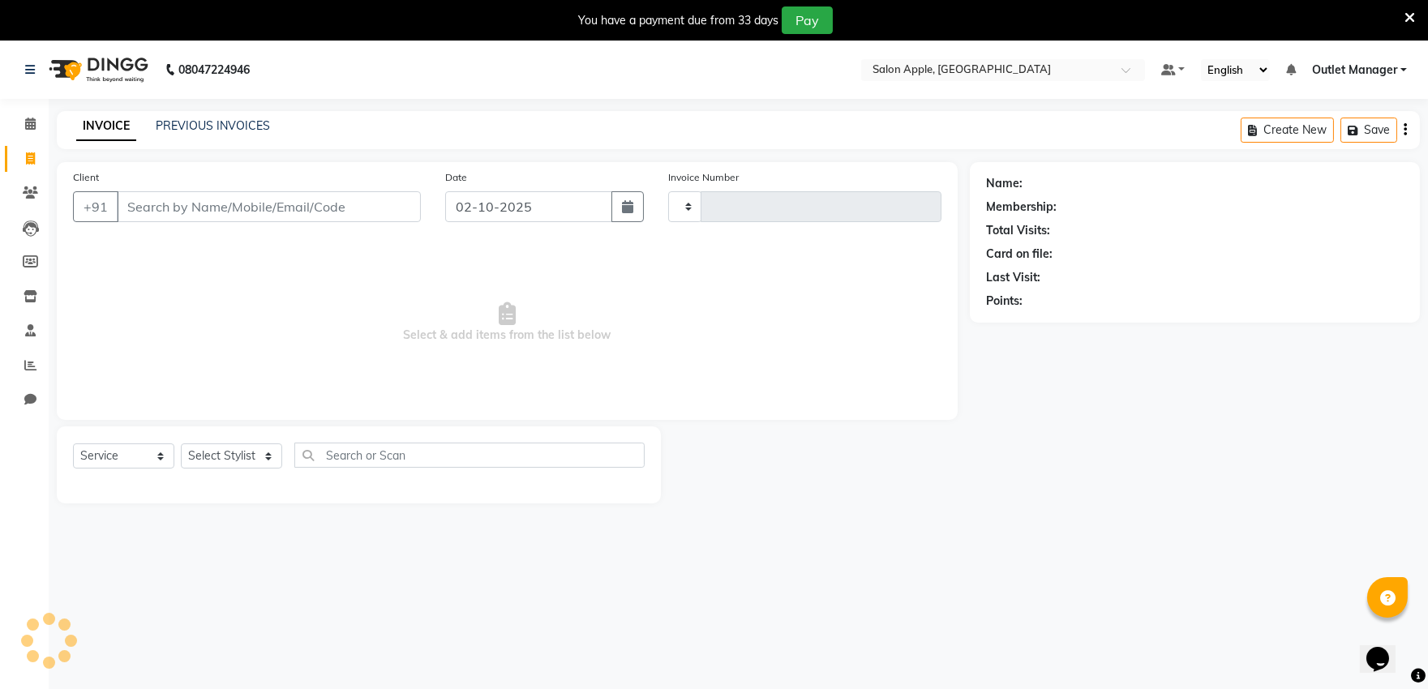
type input "0545"
select select "6774"
